Goal: Download file/media

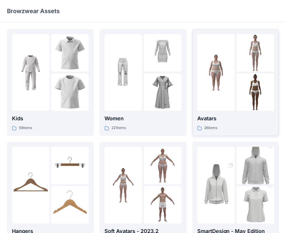
click at [227, 122] on p "Avatars" at bounding box center [236, 118] width 77 height 8
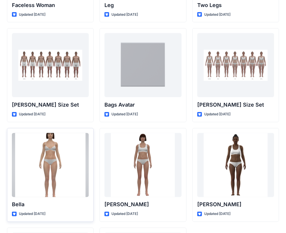
scroll to position [598, 0]
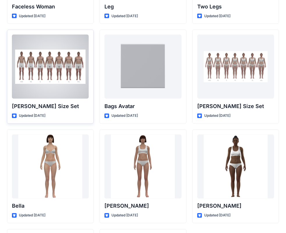
click at [70, 110] on p "[PERSON_NAME] Size Set" at bounding box center [50, 106] width 77 height 8
click at [35, 105] on p "[PERSON_NAME] Size Set" at bounding box center [50, 106] width 77 height 8
click at [40, 90] on div at bounding box center [50, 67] width 77 height 64
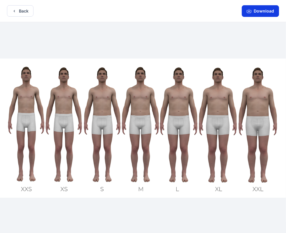
click at [269, 9] on button "Download" at bounding box center [260, 11] width 37 height 12
click at [246, 21] on div "Download" at bounding box center [260, 11] width 51 height 22
click at [247, 16] on button "Download" at bounding box center [260, 11] width 37 height 12
